Goal: Information Seeking & Learning: Learn about a topic

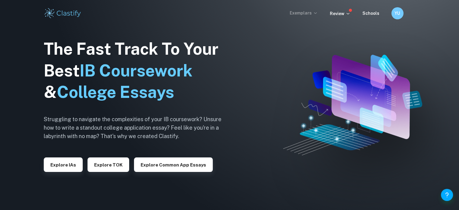
click at [304, 13] on p "Exemplars" at bounding box center [304, 13] width 28 height 7
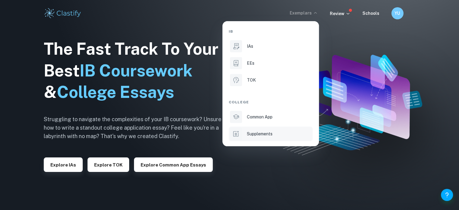
click at [268, 132] on p "Supplements" at bounding box center [260, 133] width 26 height 7
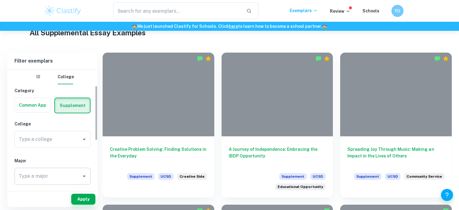
scroll to position [60, 0]
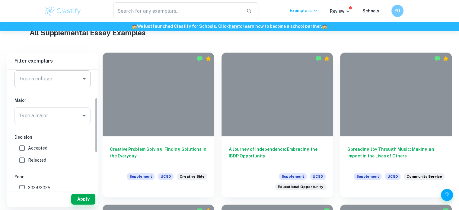
click at [41, 84] on input "Type a college" at bounding box center [48, 78] width 62 height 11
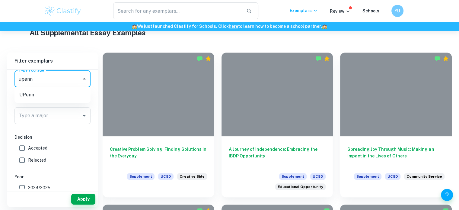
click at [43, 93] on li "UPenn" at bounding box center [52, 94] width 76 height 11
type input "UPenn"
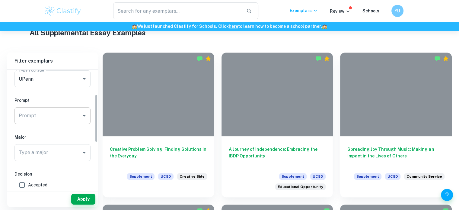
click at [50, 123] on div "Prompt" at bounding box center [52, 115] width 76 height 17
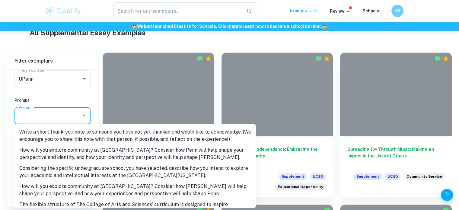
click at [50, 130] on li "Write a short thank-you note to someone you have not yet thanked and would like…" at bounding box center [134, 135] width 241 height 18
type input "Write a short thank-you note to someone you have not yet thanked and would like…"
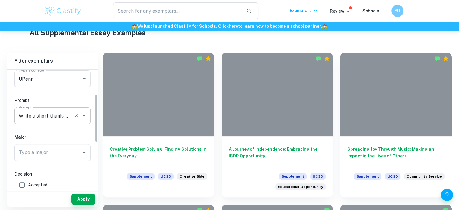
click at [52, 114] on input "Write a short thank-you note to someone you have not yet thanked and would like…" at bounding box center [44, 115] width 54 height 11
click at [55, 101] on h6 "Prompt" at bounding box center [52, 100] width 76 height 7
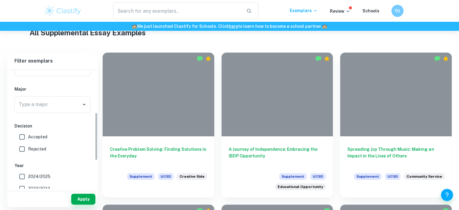
scroll to position [121, 0]
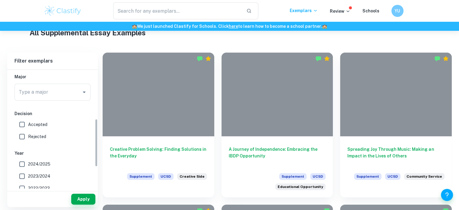
click at [35, 120] on label "Accepted" at bounding box center [51, 124] width 70 height 12
click at [28, 120] on input "Accepted" at bounding box center [22, 124] width 12 height 12
checkbox input "true"
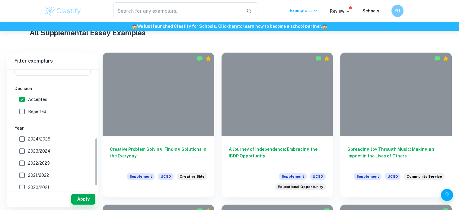
scroll to position [174, 0]
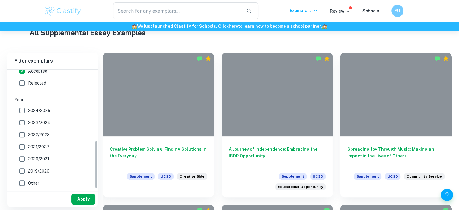
click at [84, 200] on button "Apply" at bounding box center [83, 198] width 24 height 11
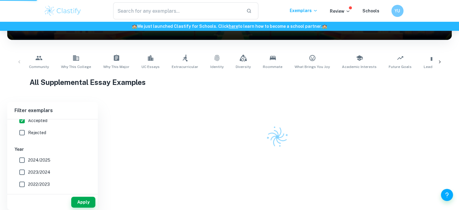
scroll to position [93, 0]
